Goal: Book appointment/travel/reservation

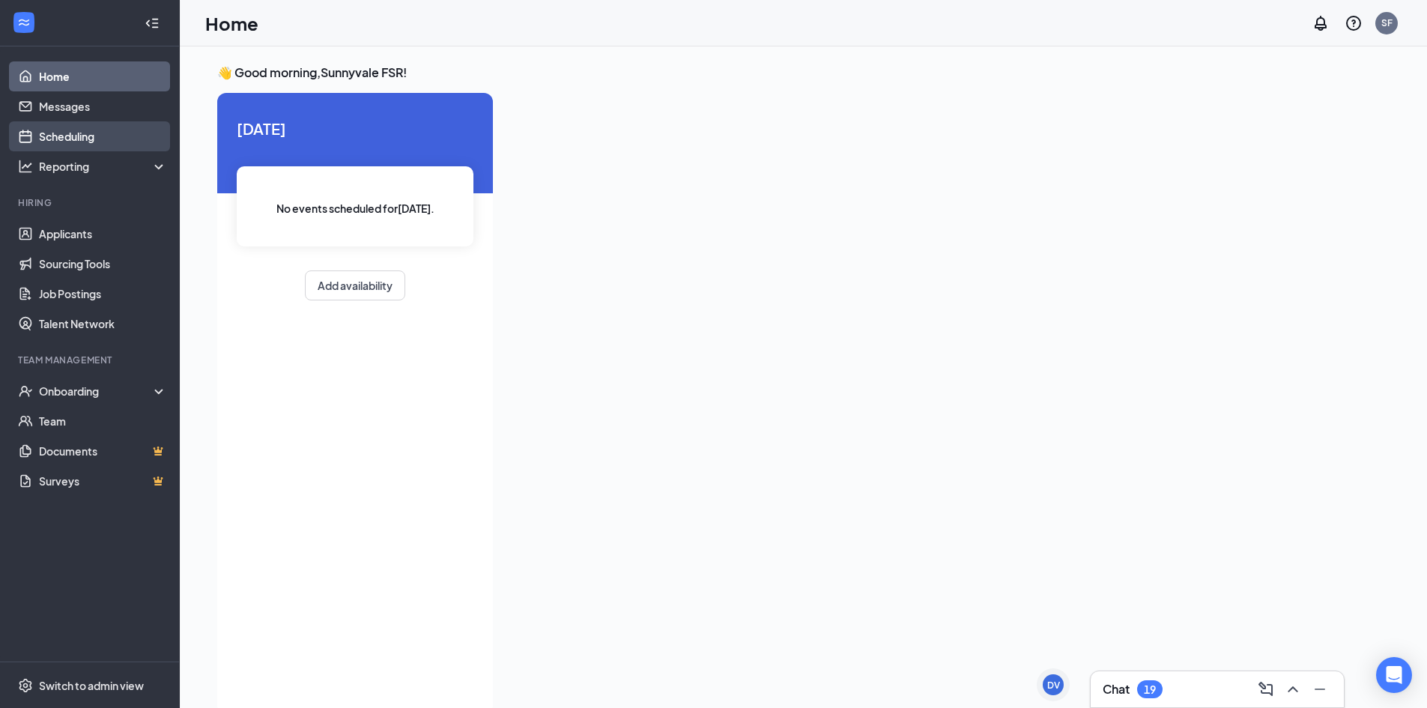
click at [76, 136] on link "Scheduling" at bounding box center [103, 136] width 128 height 30
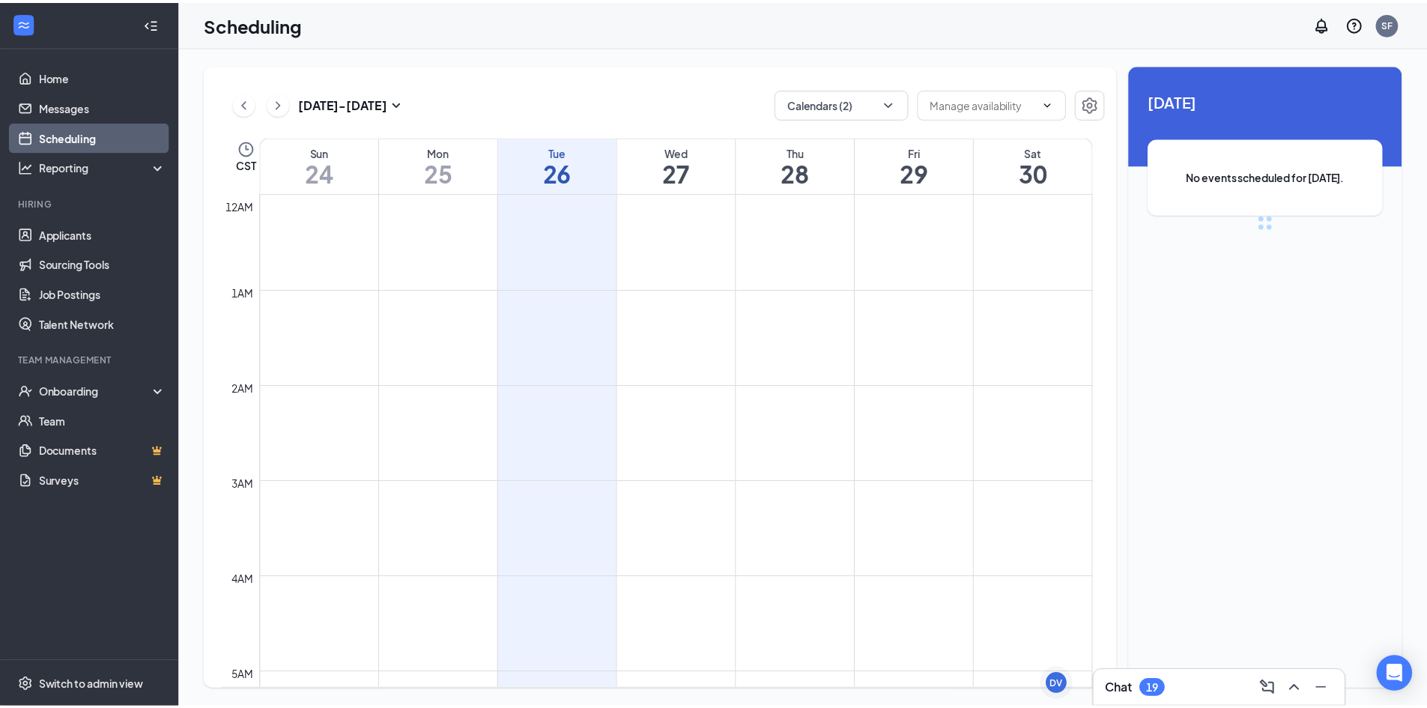
scroll to position [736, 0]
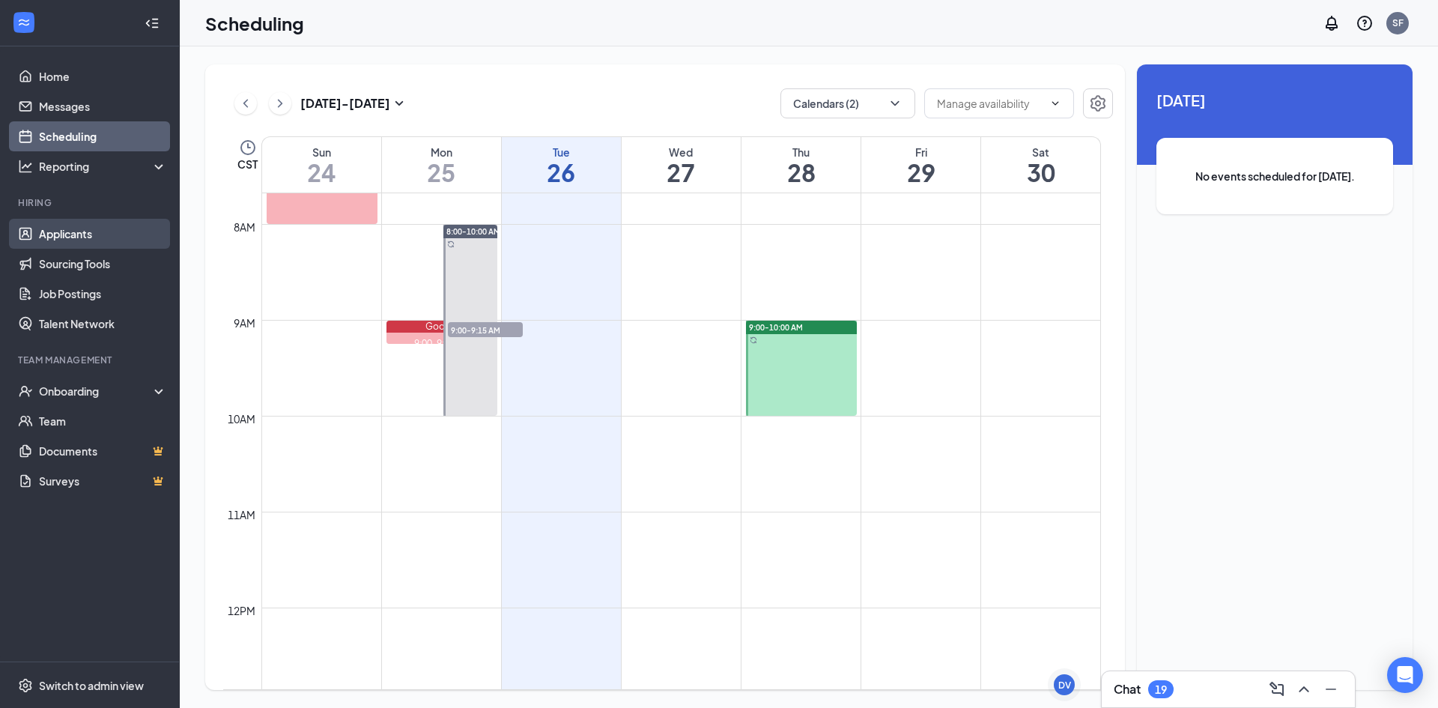
click at [75, 231] on link "Applicants" at bounding box center [103, 234] width 128 height 30
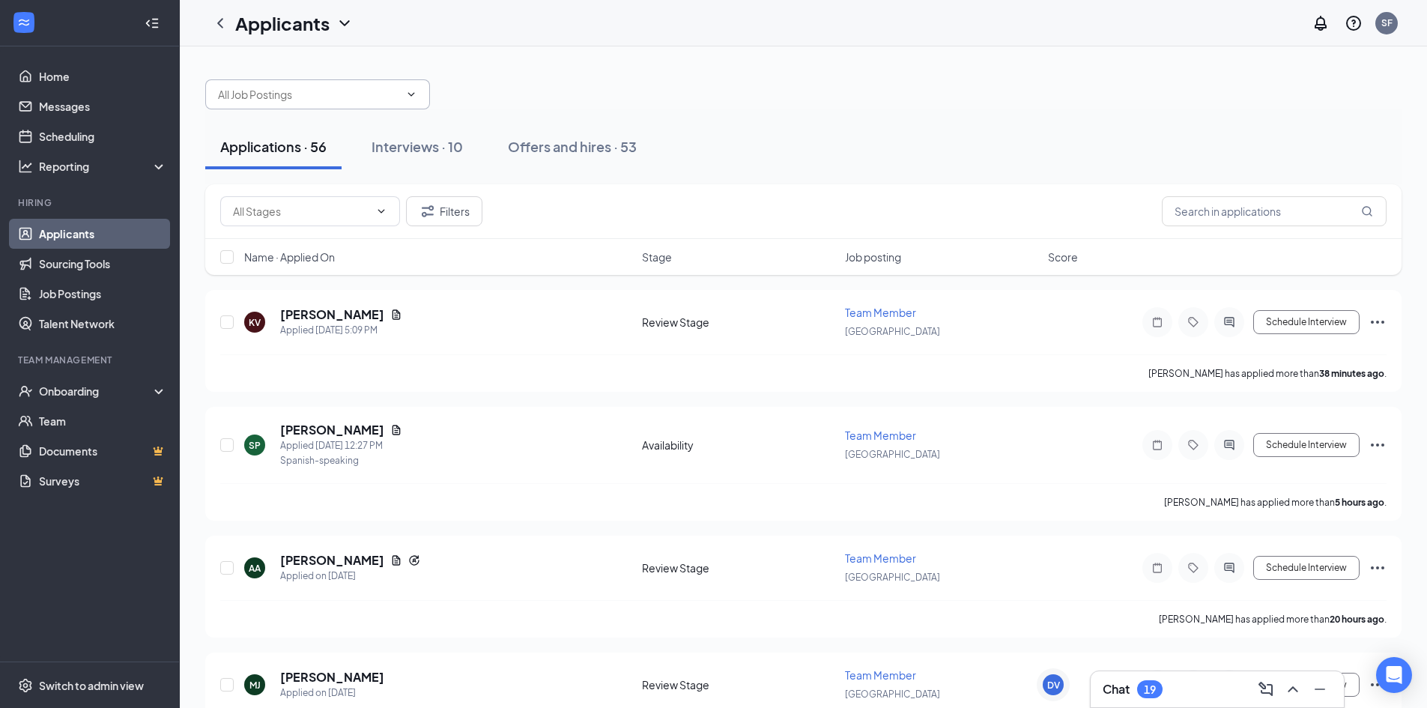
click at [391, 102] on input "text" at bounding box center [308, 94] width 181 height 16
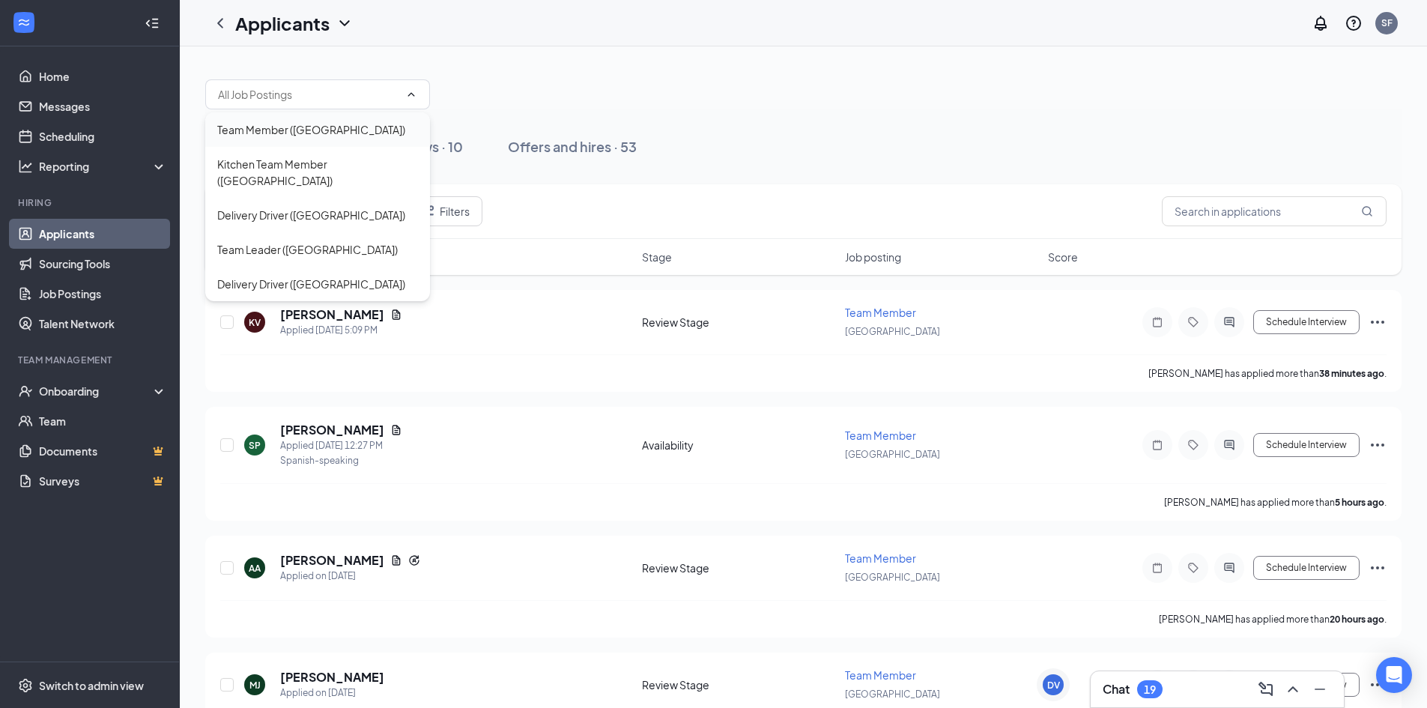
click at [376, 134] on div "Team Member ([GEOGRAPHIC_DATA])" at bounding box center [311, 129] width 188 height 16
type input "Team Member ([GEOGRAPHIC_DATA])"
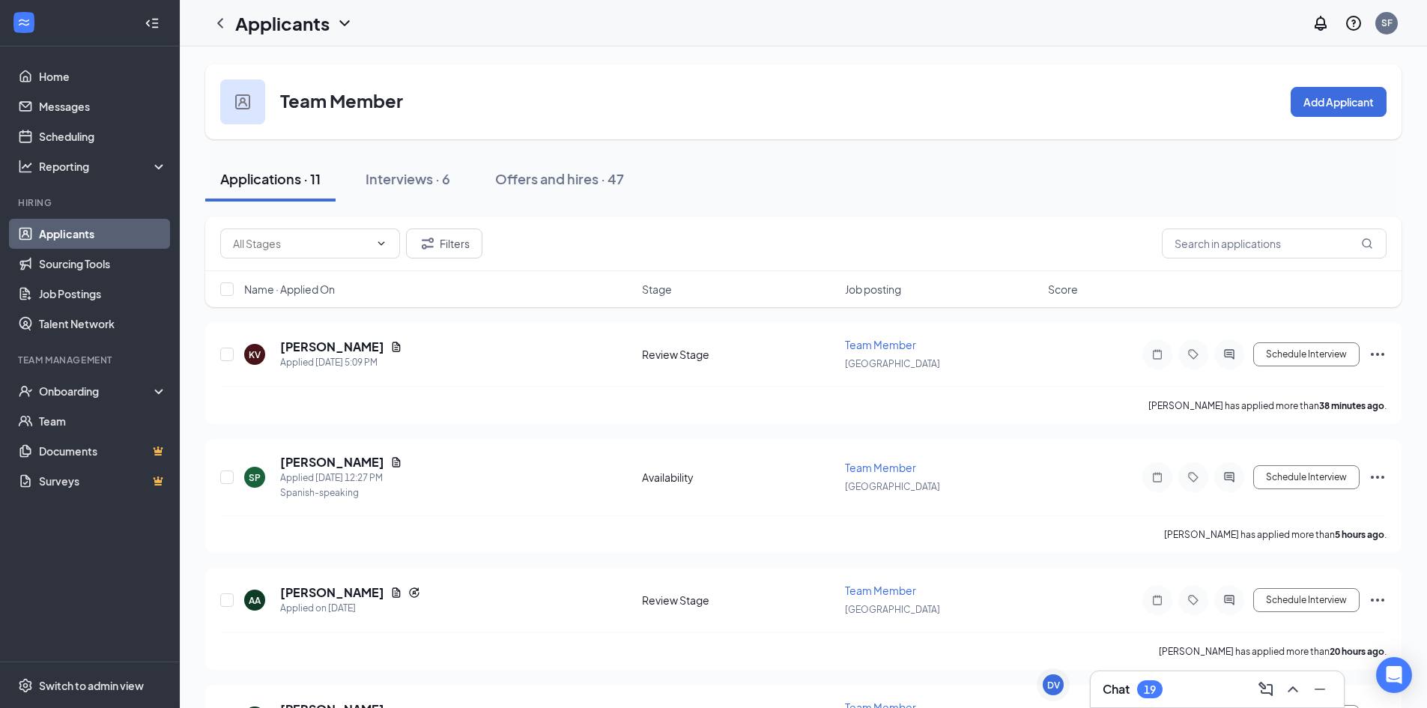
click at [524, 99] on div "Team Member Add Applicant" at bounding box center [803, 101] width 1197 height 75
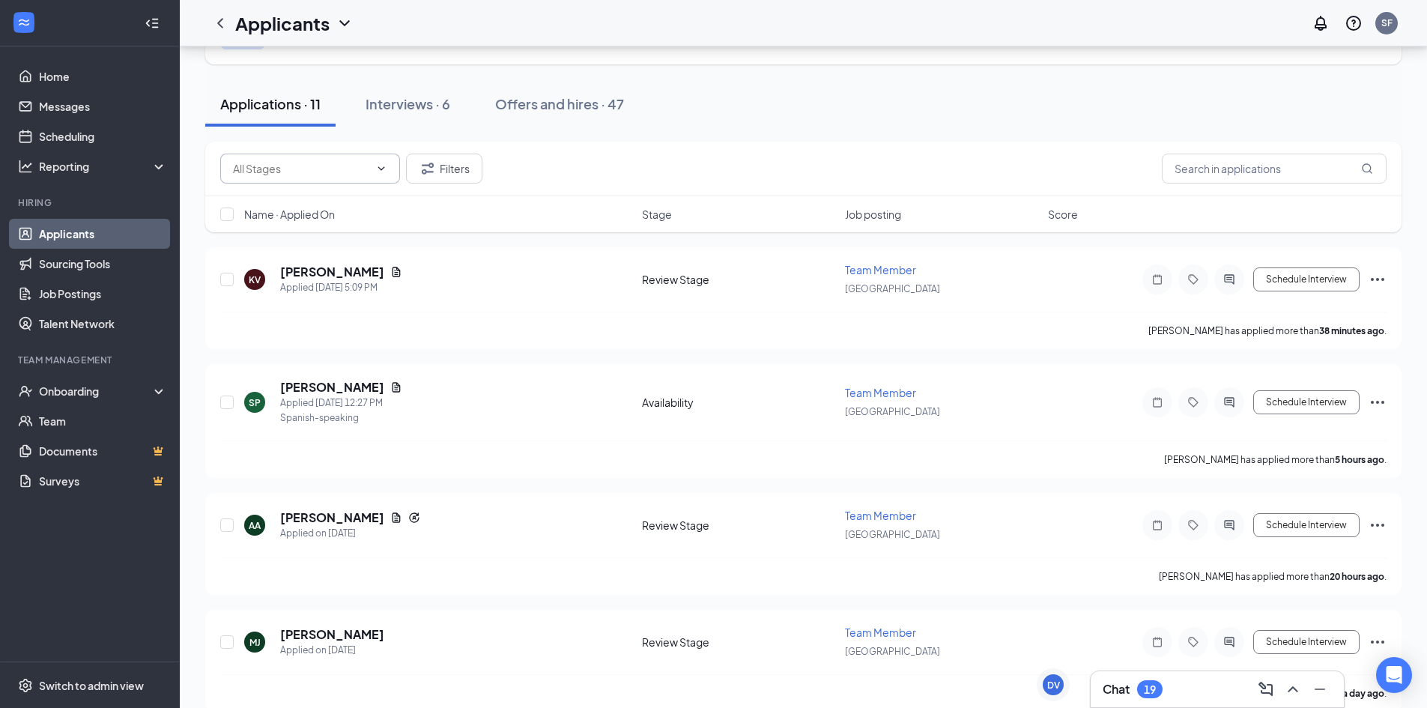
click at [375, 171] on icon "ChevronDown" at bounding box center [381, 169] width 12 height 12
click at [423, 103] on div "Interviews · 6" at bounding box center [408, 103] width 85 height 19
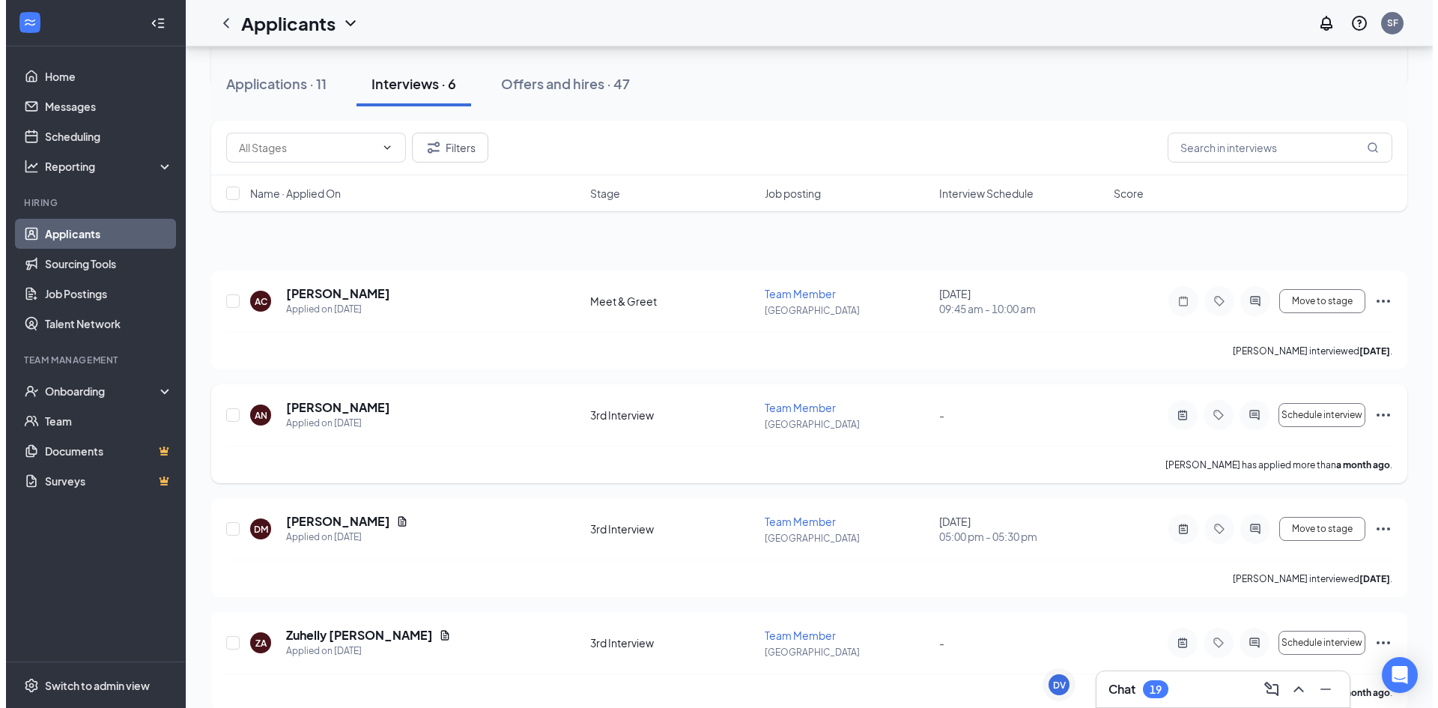
scroll to position [150, 0]
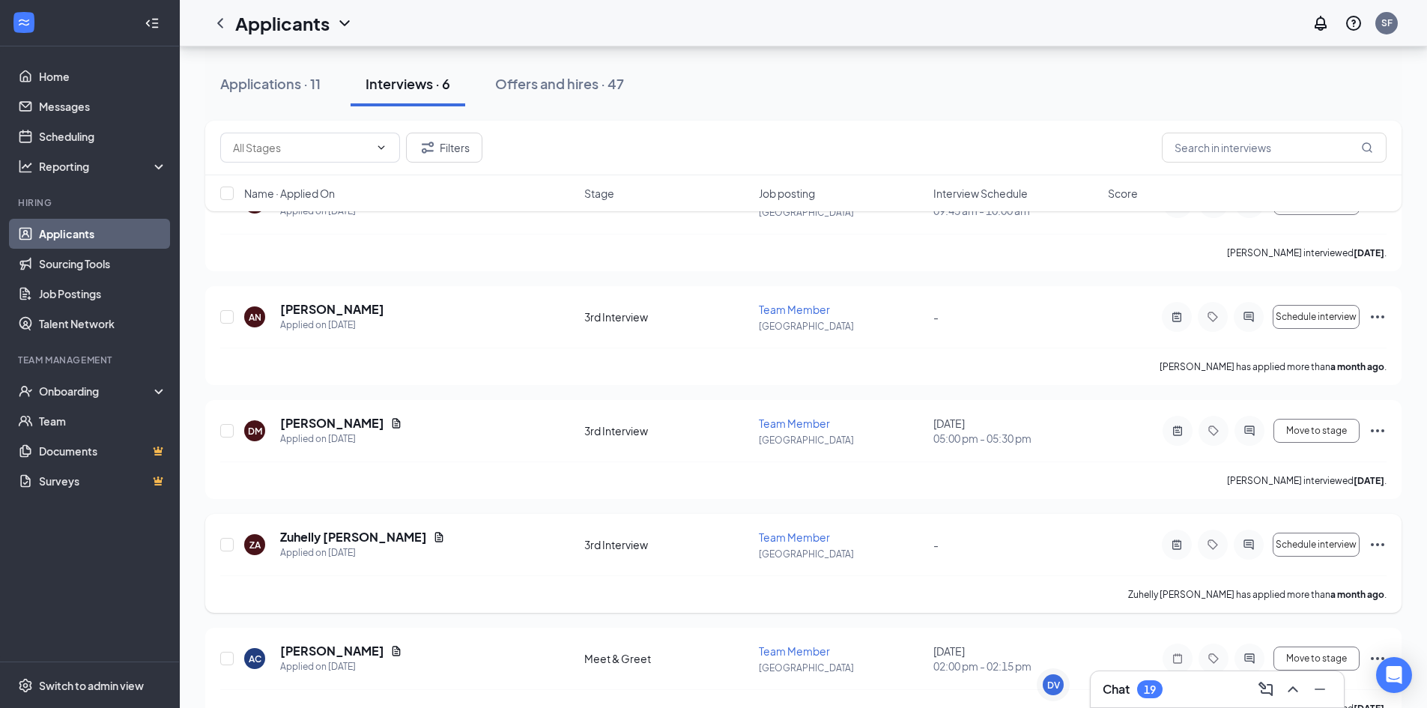
click at [507, 551] on div "ZA Zuhelly [PERSON_NAME] Applied on [DATE]" at bounding box center [409, 544] width 331 height 31
click at [328, 535] on h5 "Zuhelly [PERSON_NAME]" at bounding box center [353, 537] width 147 height 16
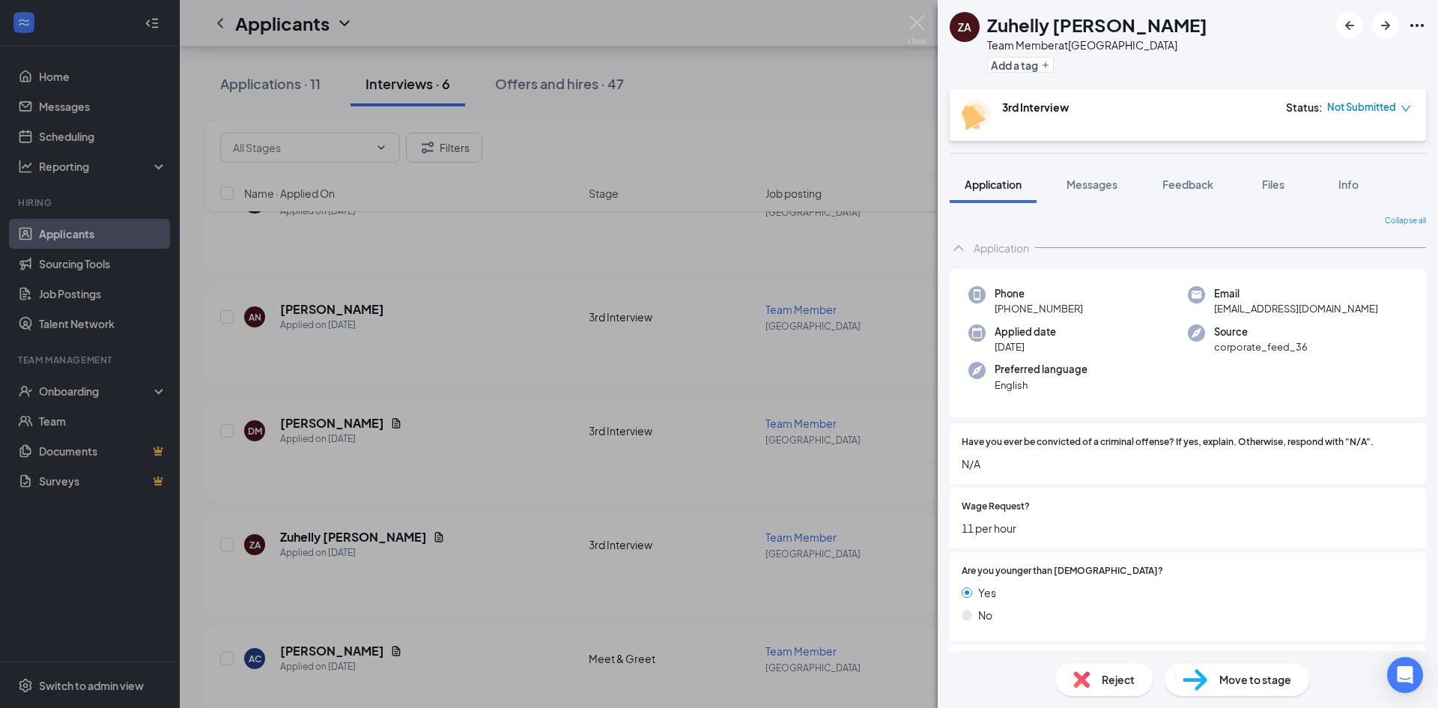
click at [906, 80] on div "ZA [PERSON_NAME] Team Member at [GEOGRAPHIC_DATA] Add a tag 3rd Interview Statu…" at bounding box center [719, 354] width 1438 height 708
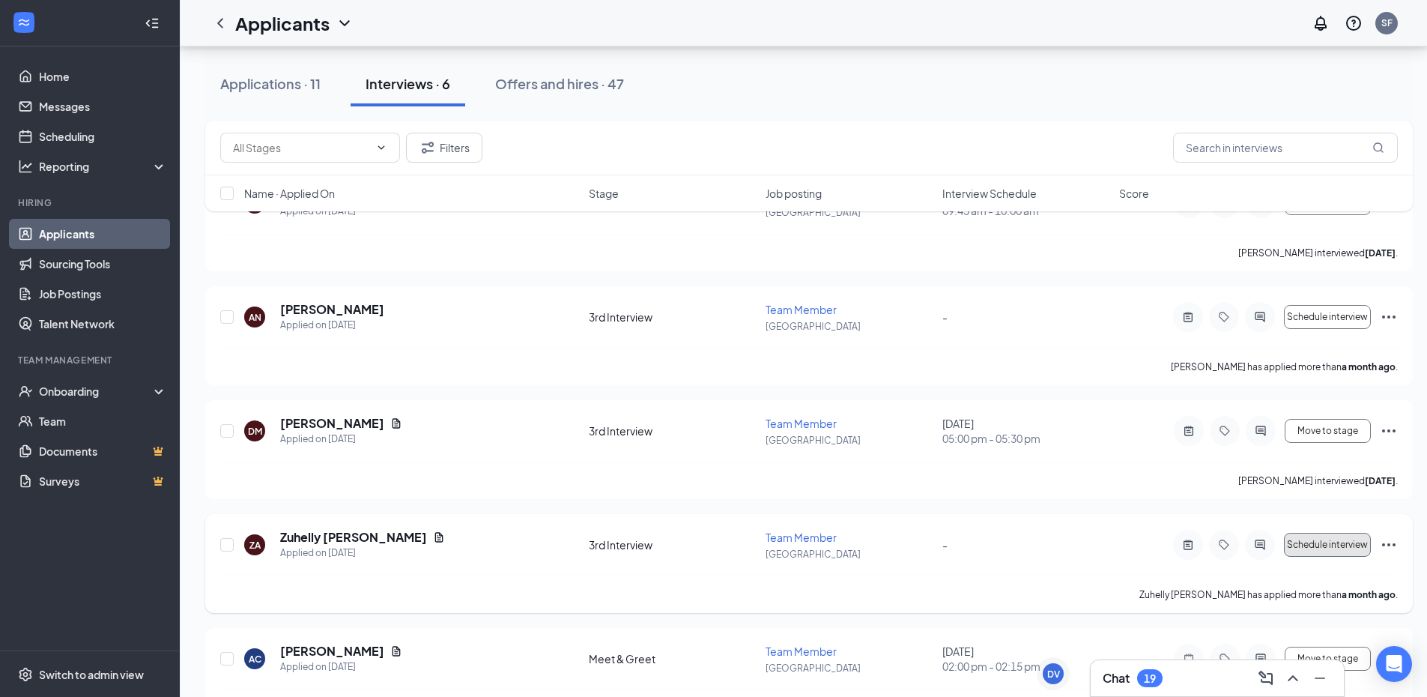
click at [1345, 548] on span "Schedule interview" at bounding box center [1327, 544] width 81 height 10
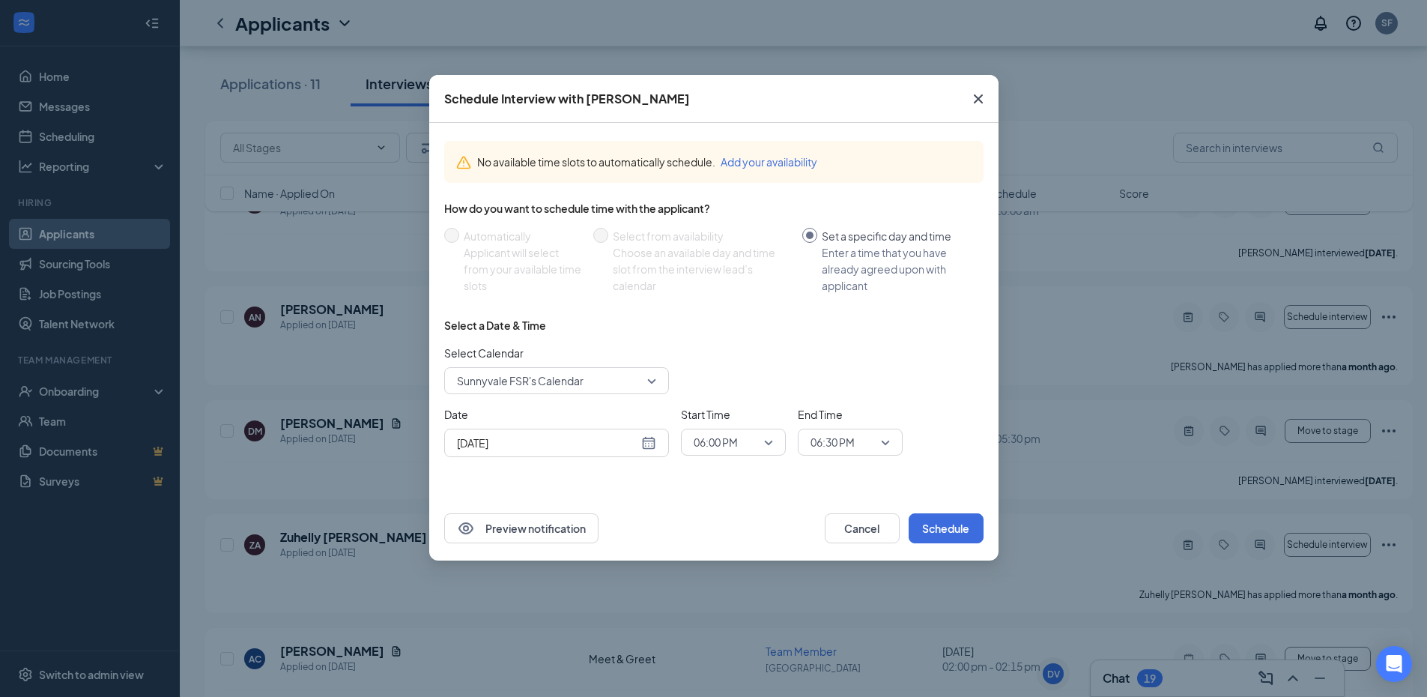
click at [975, 98] on icon "Cross" at bounding box center [978, 99] width 18 height 18
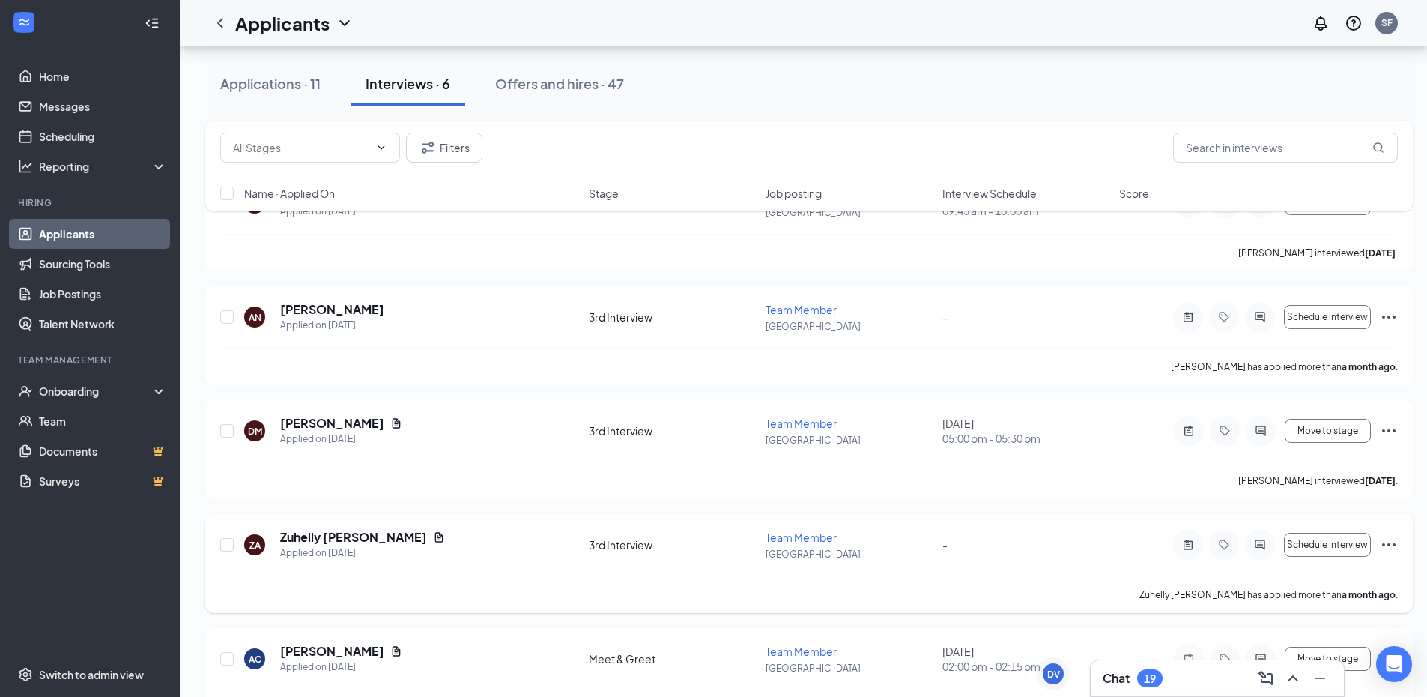
click at [1385, 543] on icon "Ellipses" at bounding box center [1389, 545] width 18 height 18
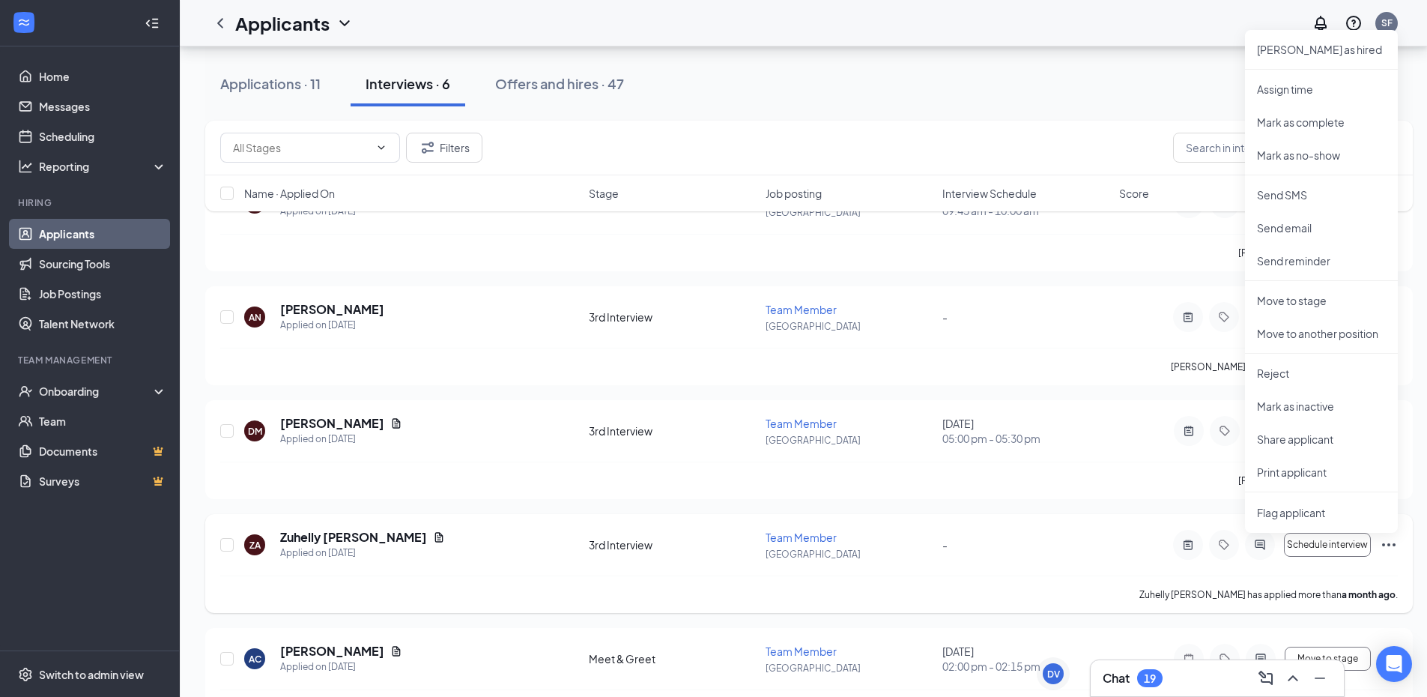
click at [1065, 543] on div "-" at bounding box center [1027, 544] width 168 height 16
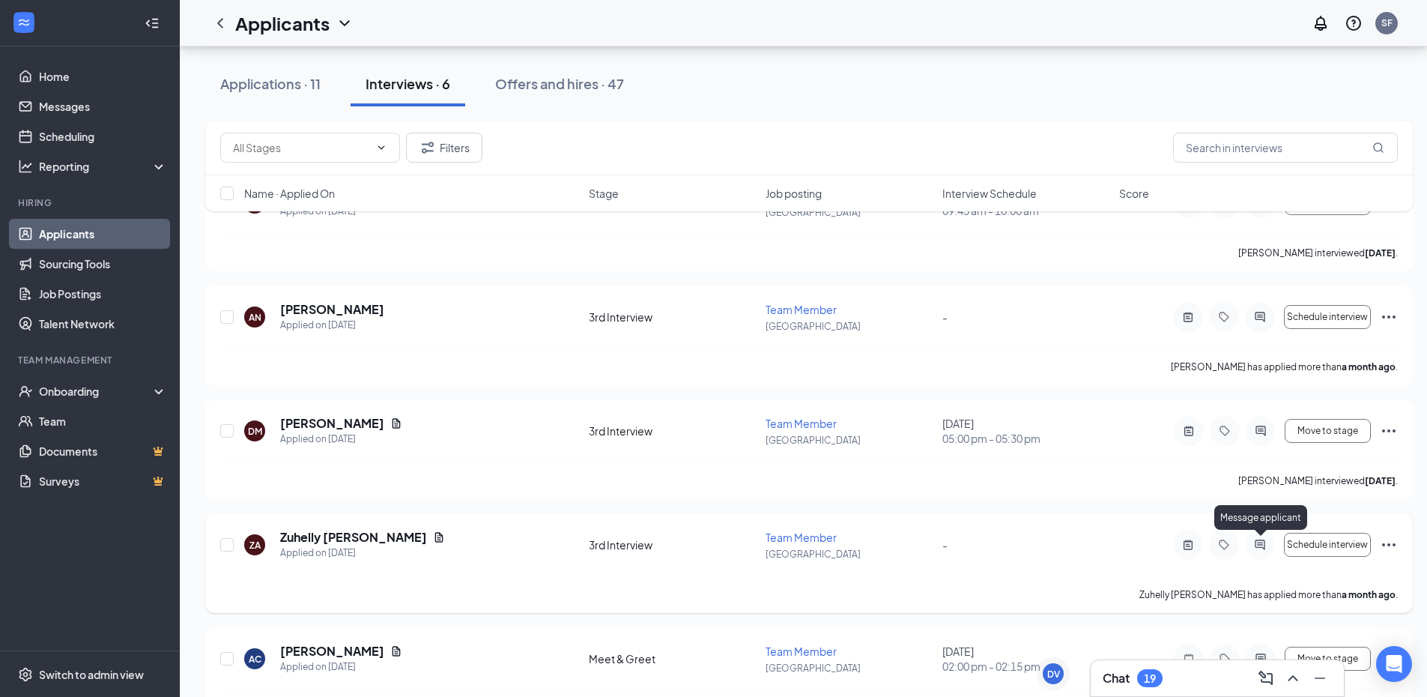
click at [1259, 544] on icon "ActiveChat" at bounding box center [1260, 545] width 18 height 12
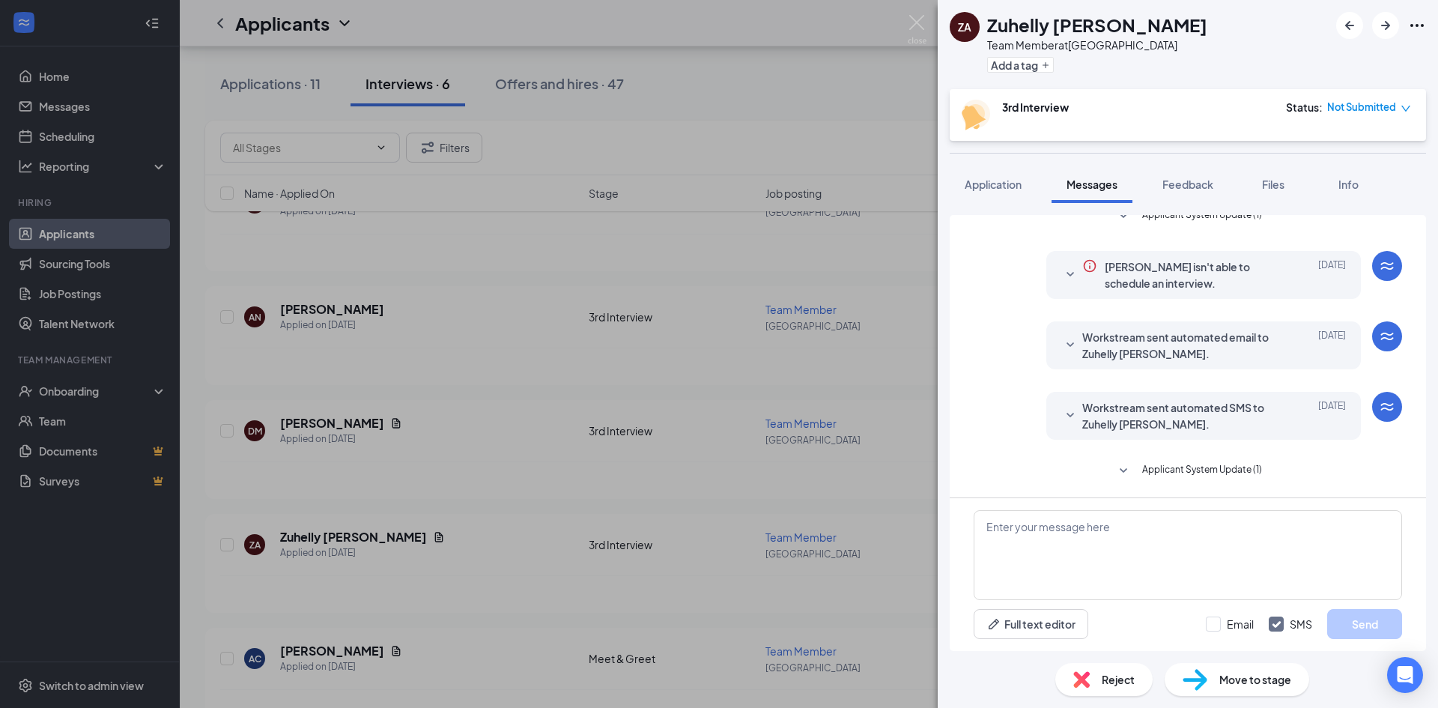
scroll to position [449, 0]
click at [1063, 530] on textarea at bounding box center [1188, 555] width 429 height 90
type textarea "u"
click at [1284, 552] on textarea "[PERSON_NAME] when are you available to interview?" at bounding box center [1188, 555] width 429 height 90
type textarea "[PERSON_NAME] when are you available to interview?"
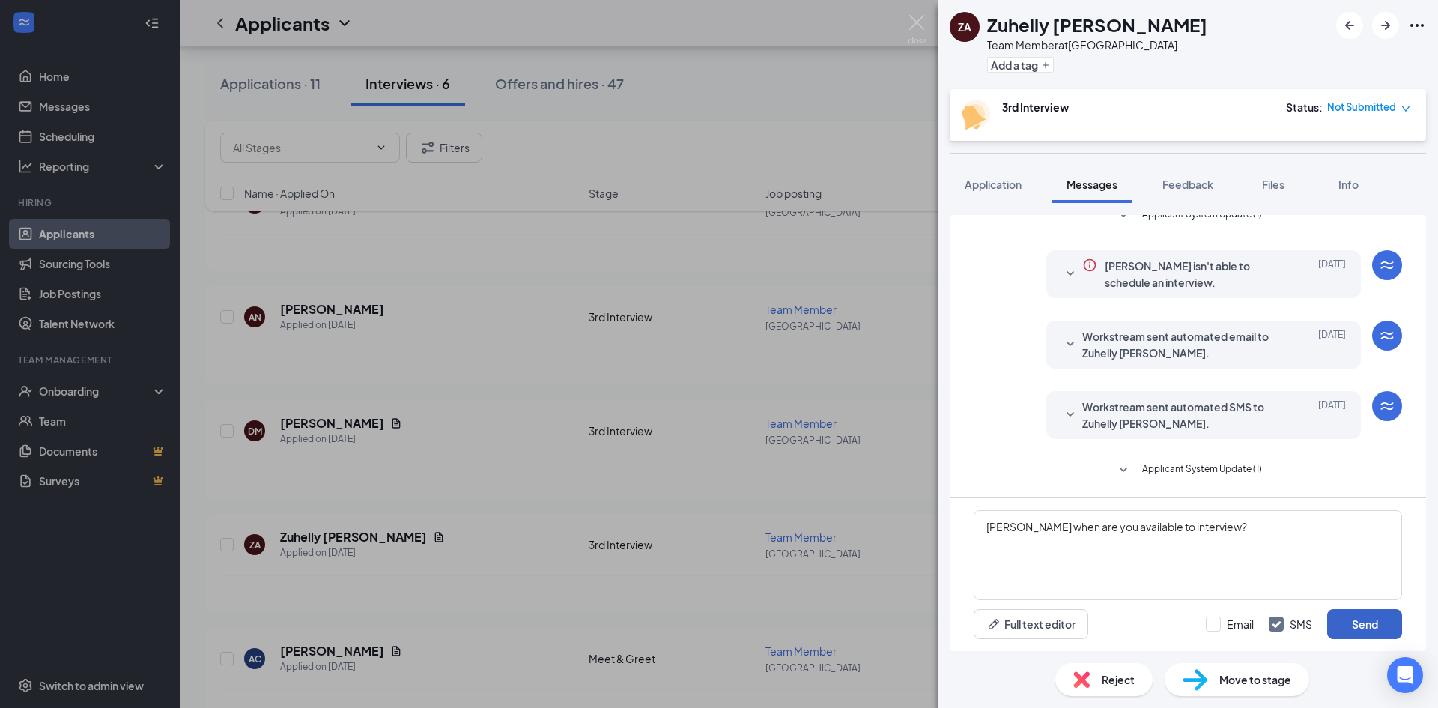
click at [1370, 626] on button "Send" at bounding box center [1365, 624] width 75 height 30
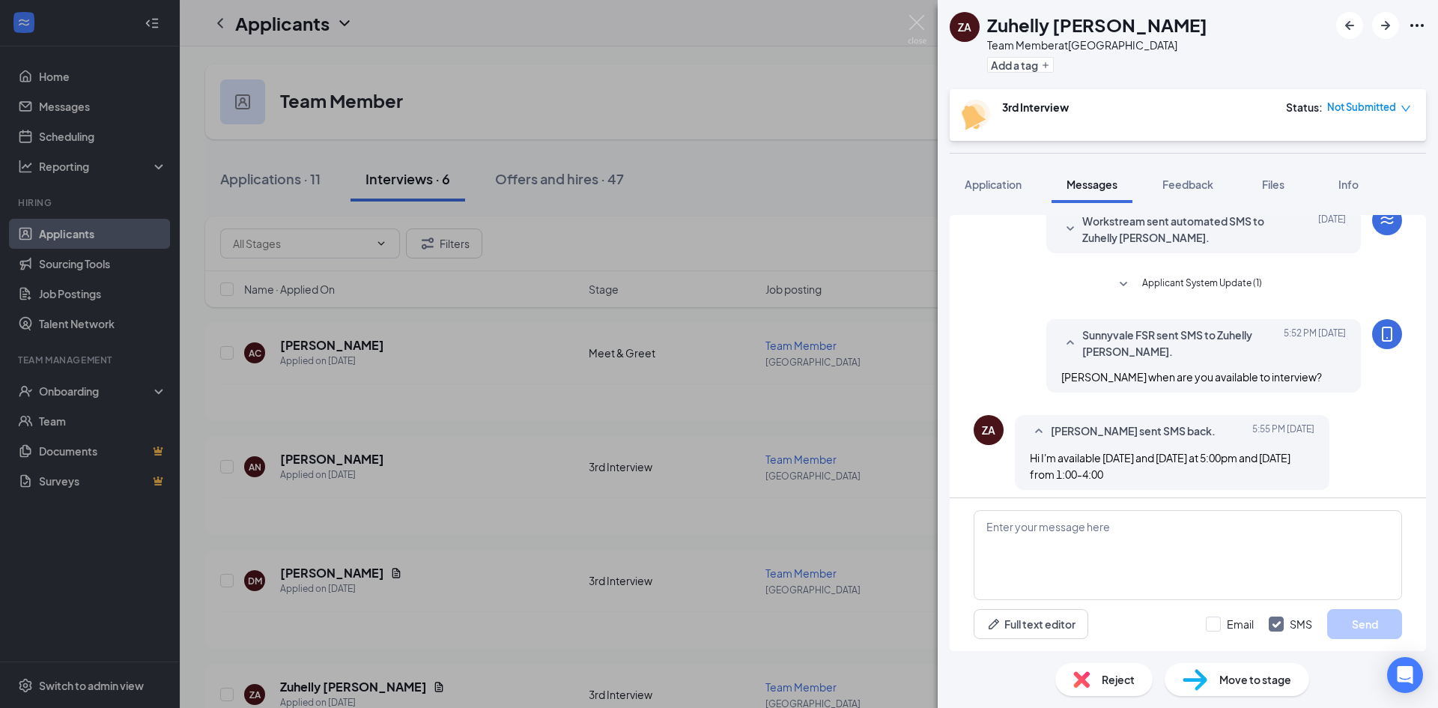
scroll to position [468, 0]
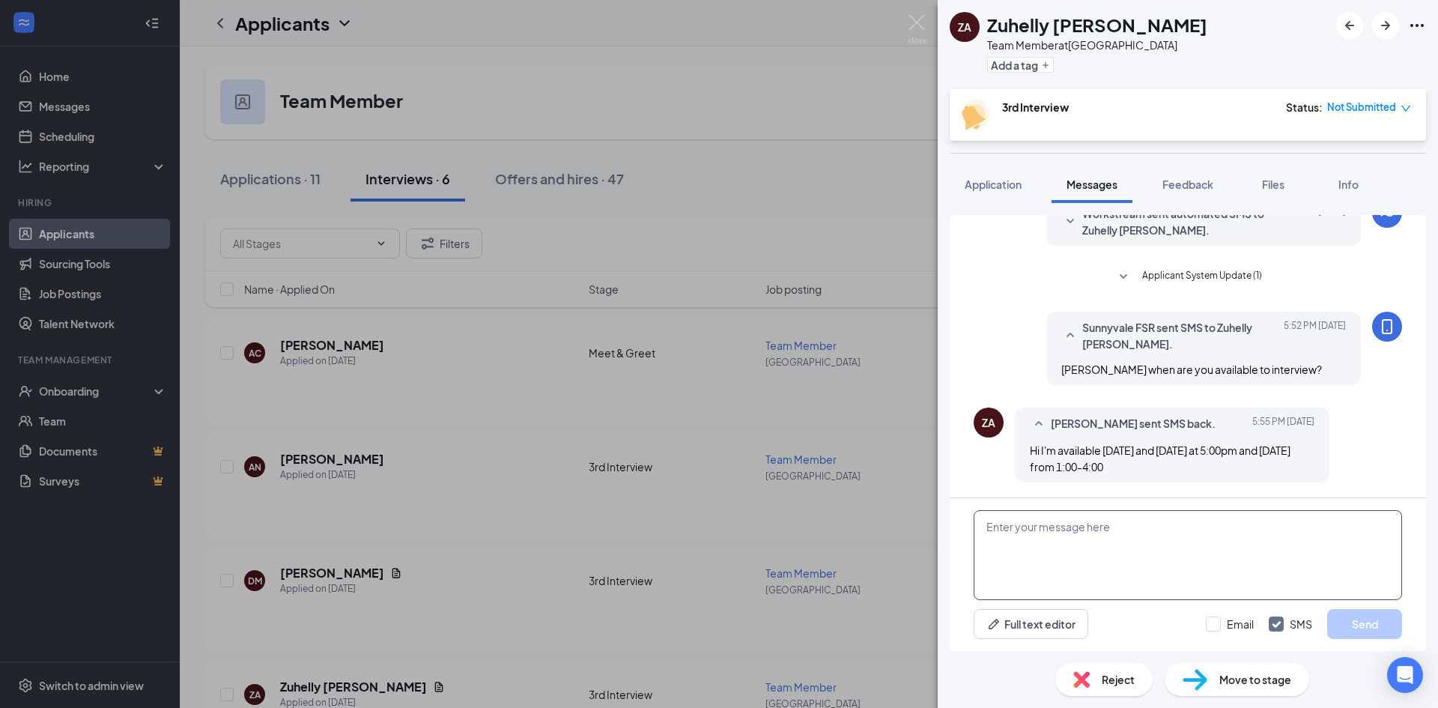
click at [1209, 521] on textarea at bounding box center [1188, 555] width 429 height 90
type textarea "I'll schedule you for Saturday at 4."
click at [1352, 626] on button "Send" at bounding box center [1365, 624] width 75 height 30
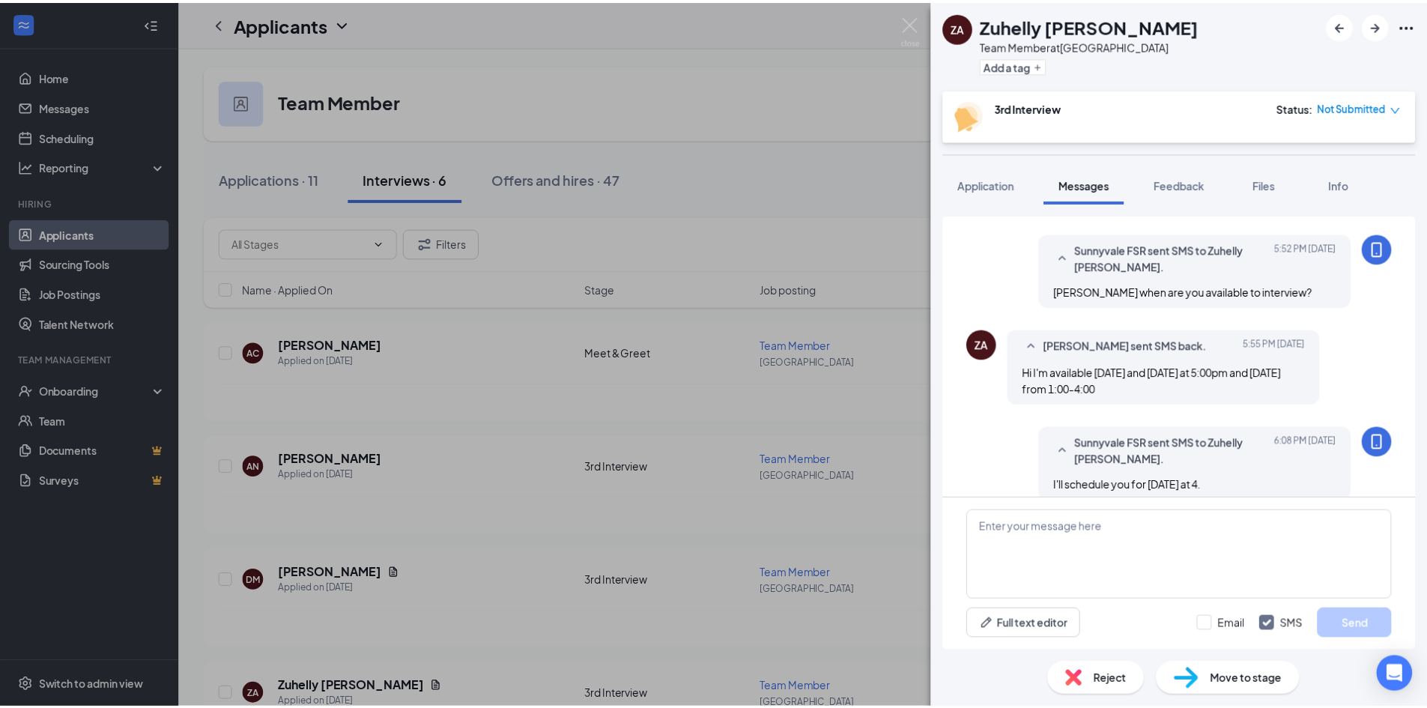
scroll to position [564, 0]
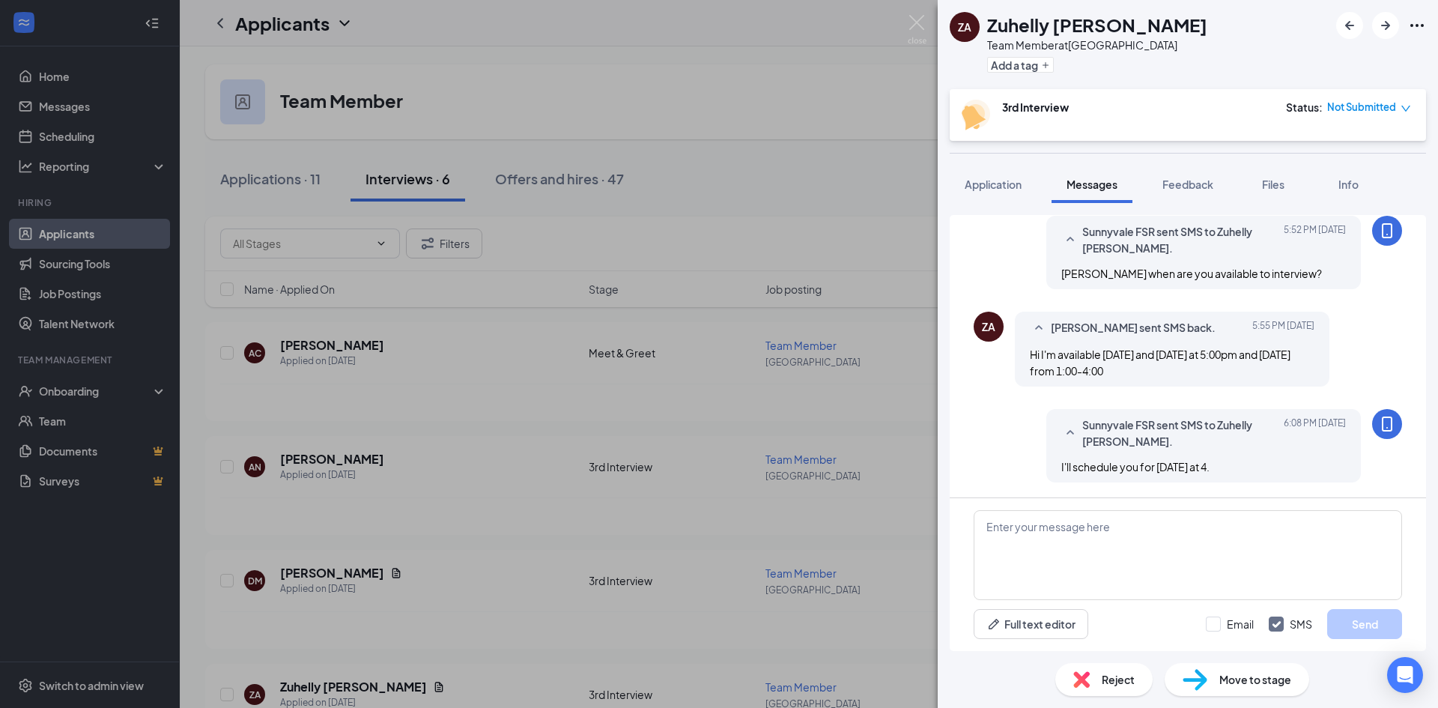
click at [468, 694] on div "ZA Zuhelly Avellaneda Team Member at Sunnyvale Centre Add a tag 3rd Interview S…" at bounding box center [719, 354] width 1438 height 708
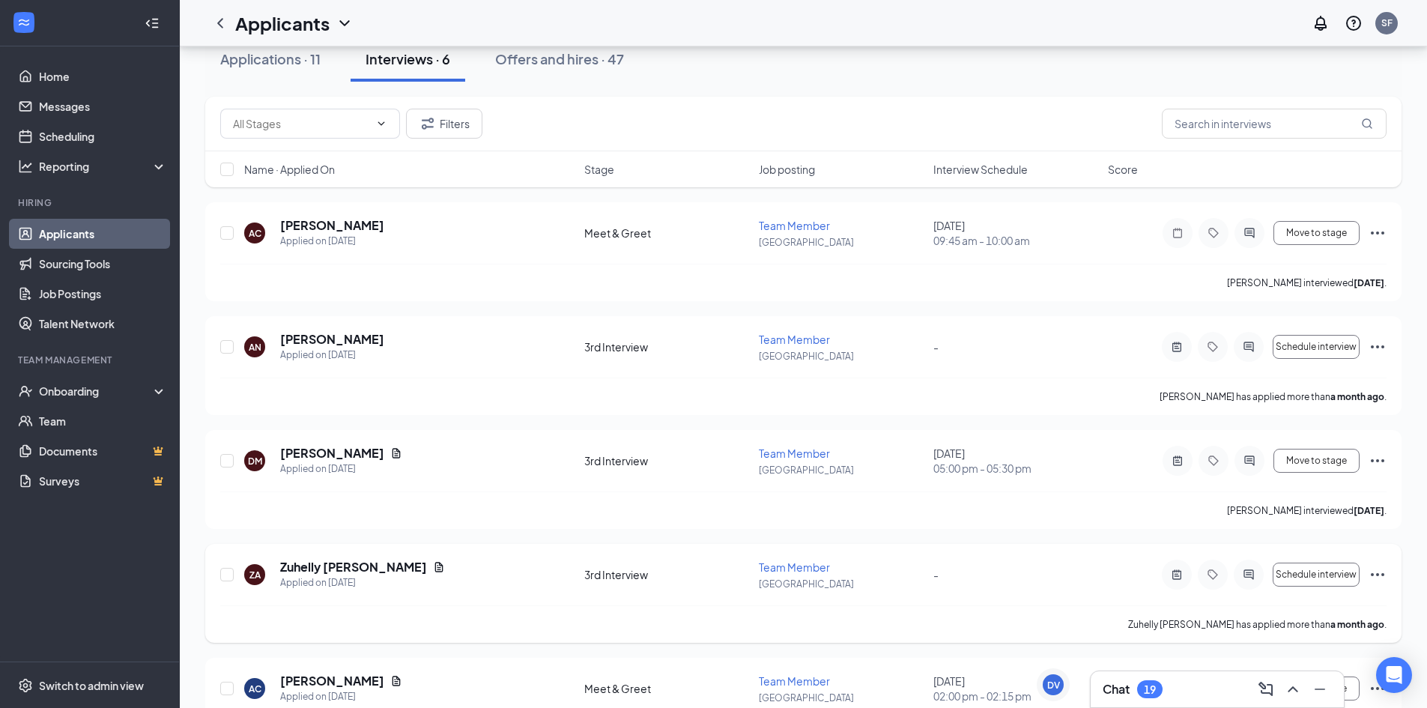
scroll to position [150, 0]
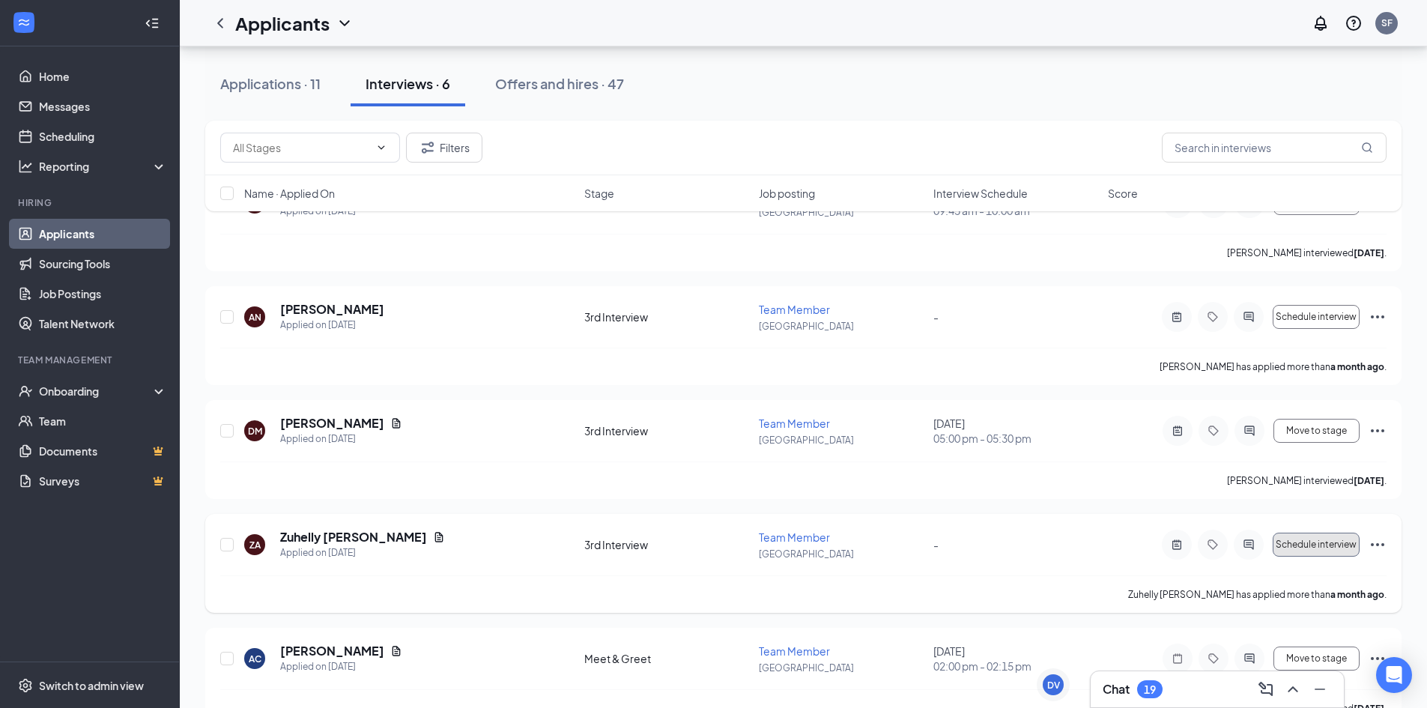
click at [1313, 551] on button "Schedule interview" at bounding box center [1316, 545] width 87 height 24
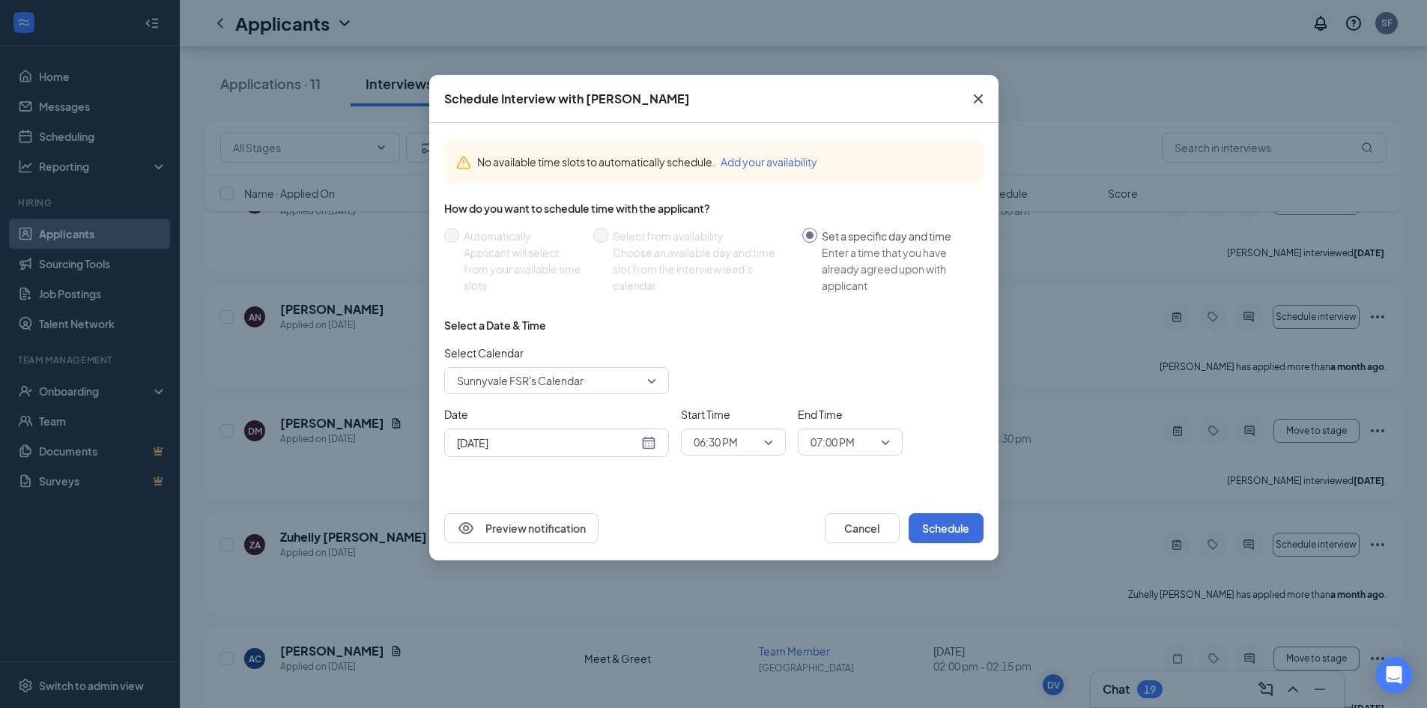
click at [651, 445] on div "[DATE]" at bounding box center [556, 443] width 199 height 16
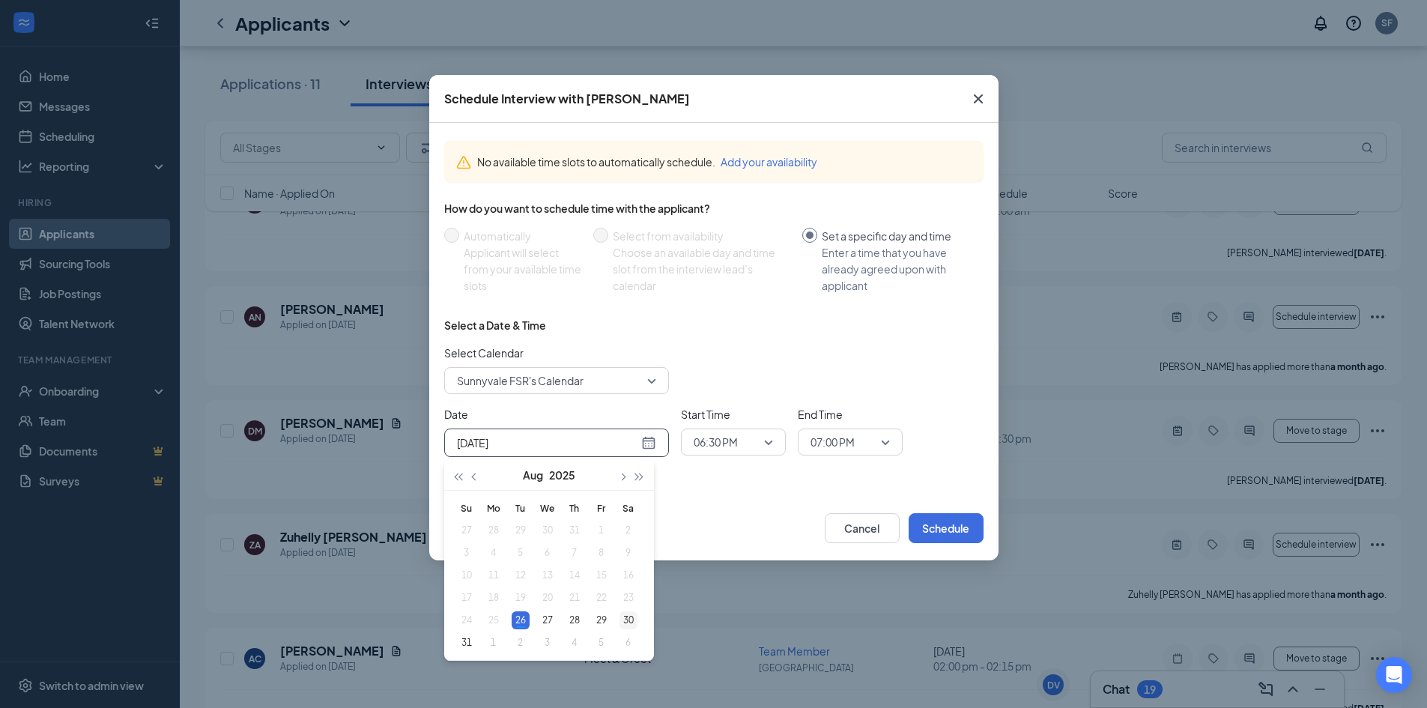
type input "Aug 30, 2025"
click at [631, 620] on div "30" at bounding box center [629, 620] width 18 height 18
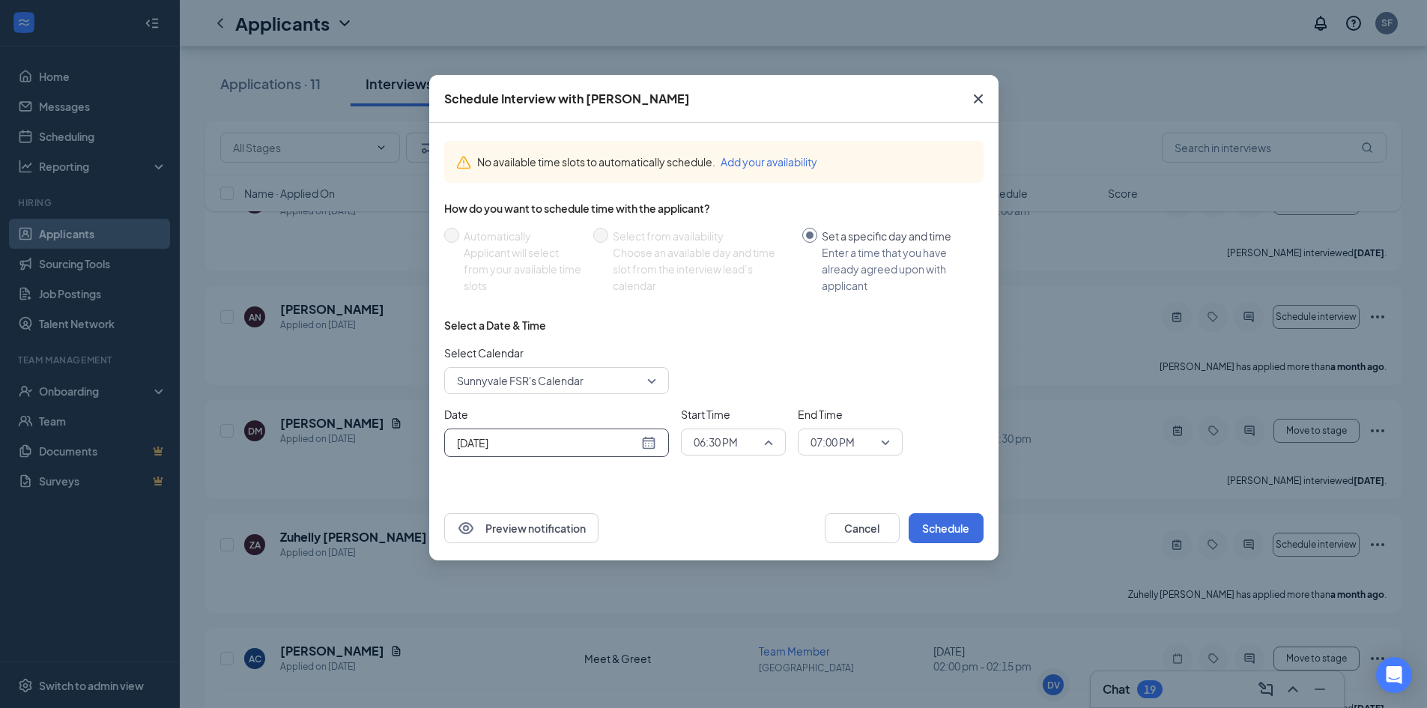
click at [767, 446] on span "06:30 PM" at bounding box center [733, 442] width 79 height 22
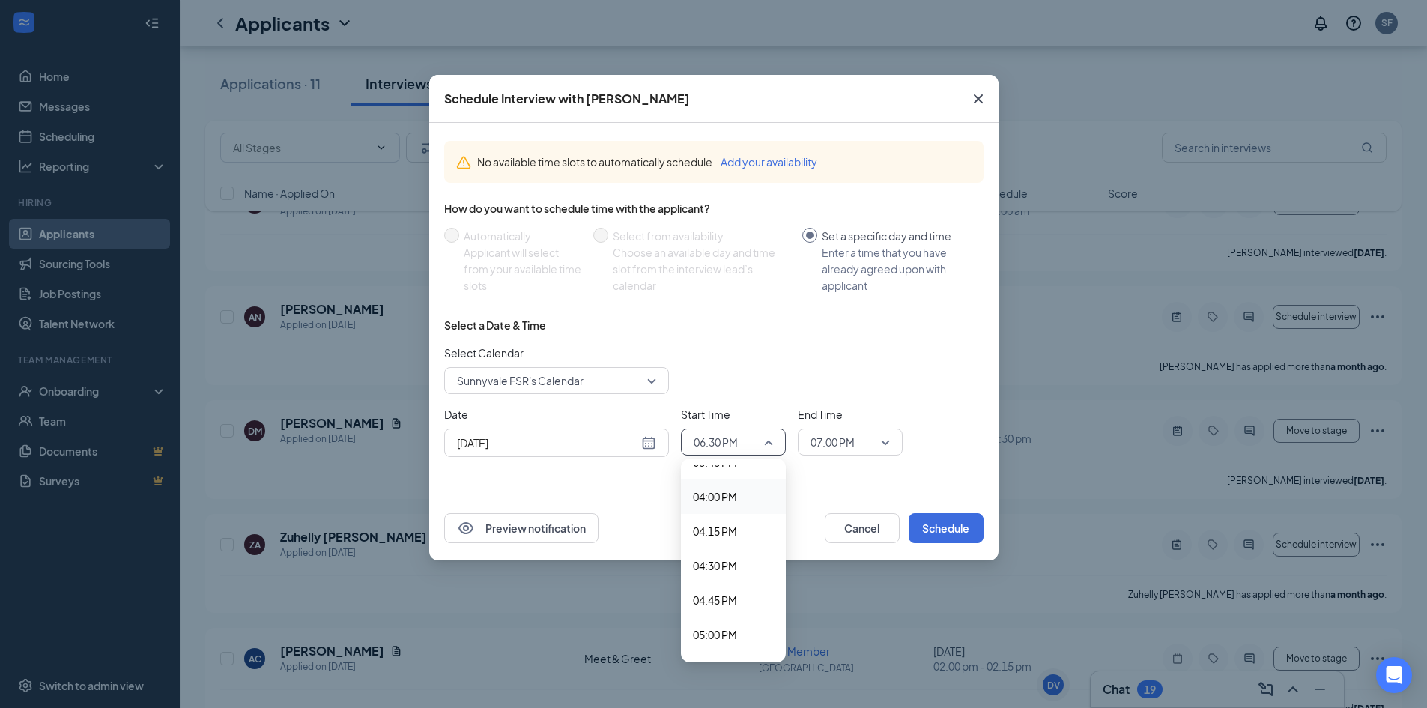
scroll to position [2170, 0]
click at [730, 518] on span "04:00 PM" at bounding box center [715, 517] width 44 height 16
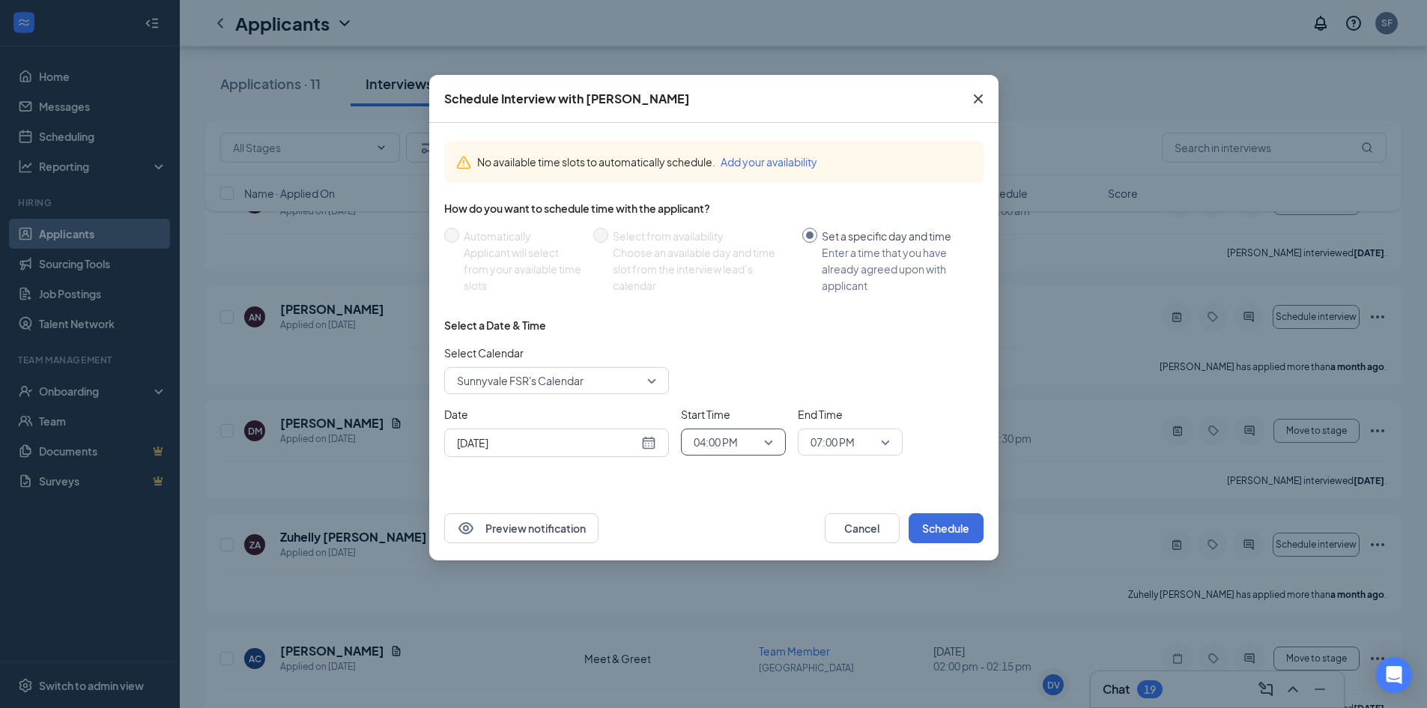
click at [863, 438] on span "07:00 PM" at bounding box center [844, 442] width 66 height 22
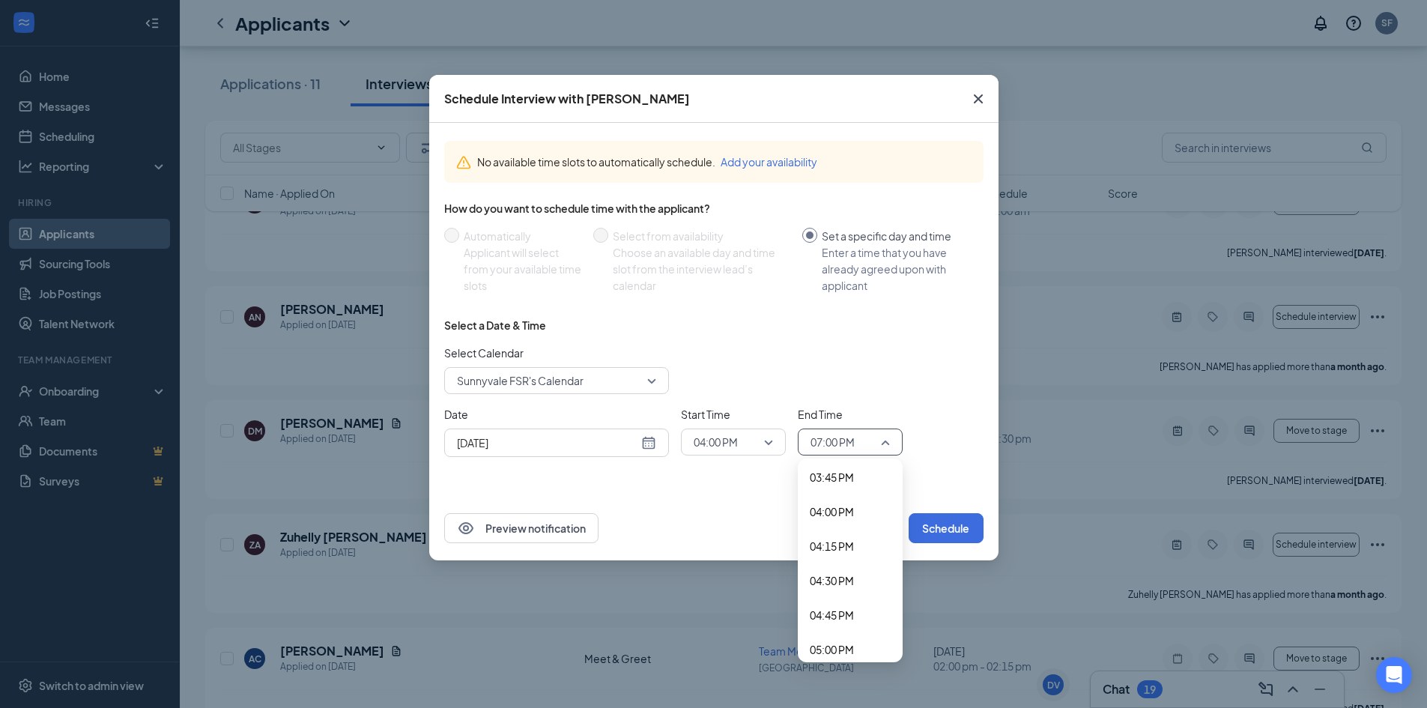
scroll to position [2164, 0]
click at [844, 552] on span "04:15 PM" at bounding box center [832, 558] width 44 height 16
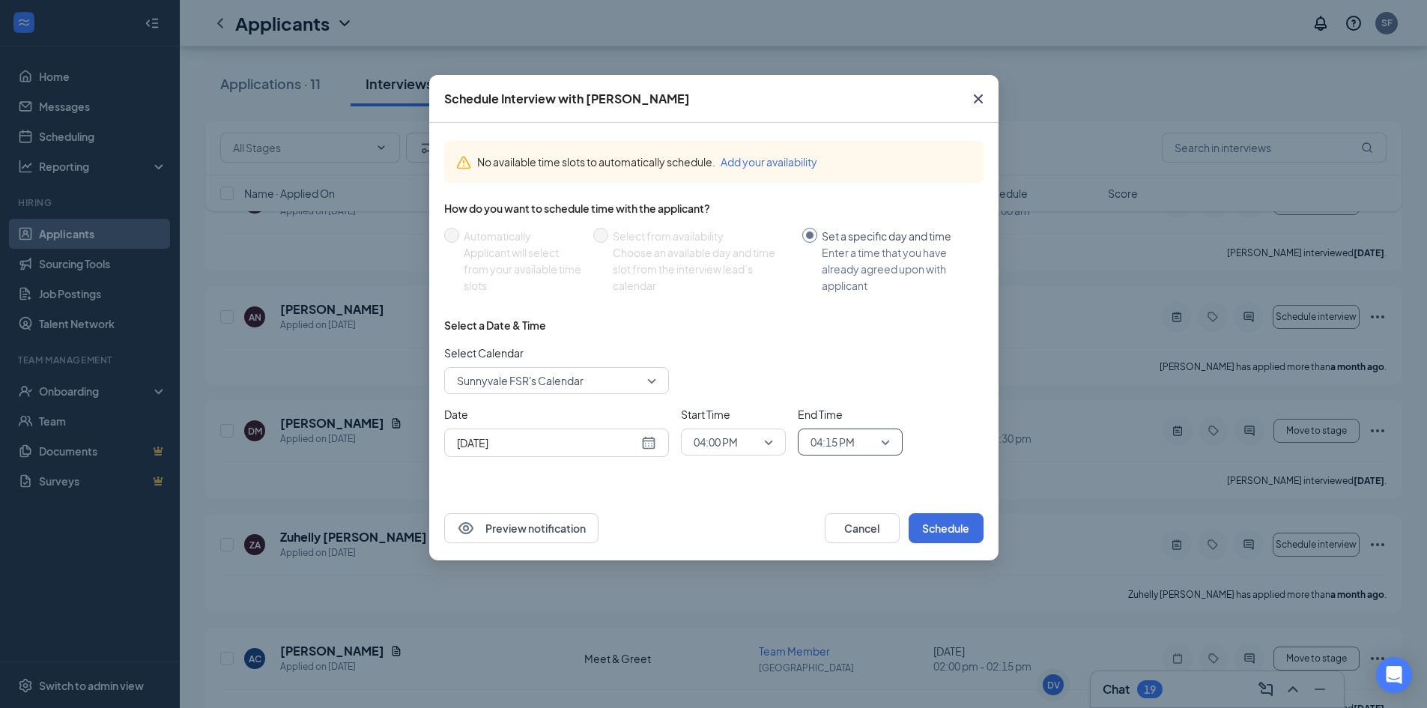
click at [710, 500] on div "Preview notification Cancel Schedule" at bounding box center [713, 528] width 569 height 64
click at [955, 530] on button "Schedule" at bounding box center [946, 528] width 75 height 30
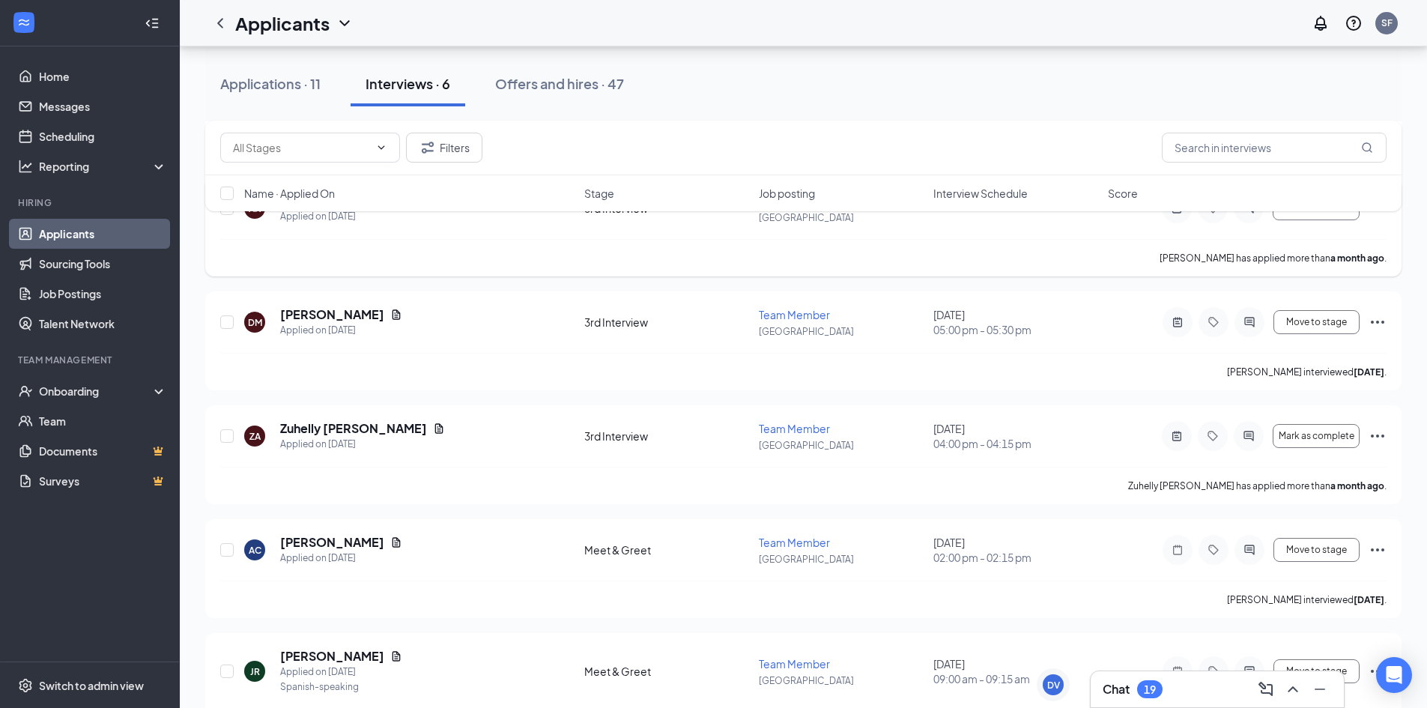
scroll to position [315, 0]
